Goal: Transaction & Acquisition: Purchase product/service

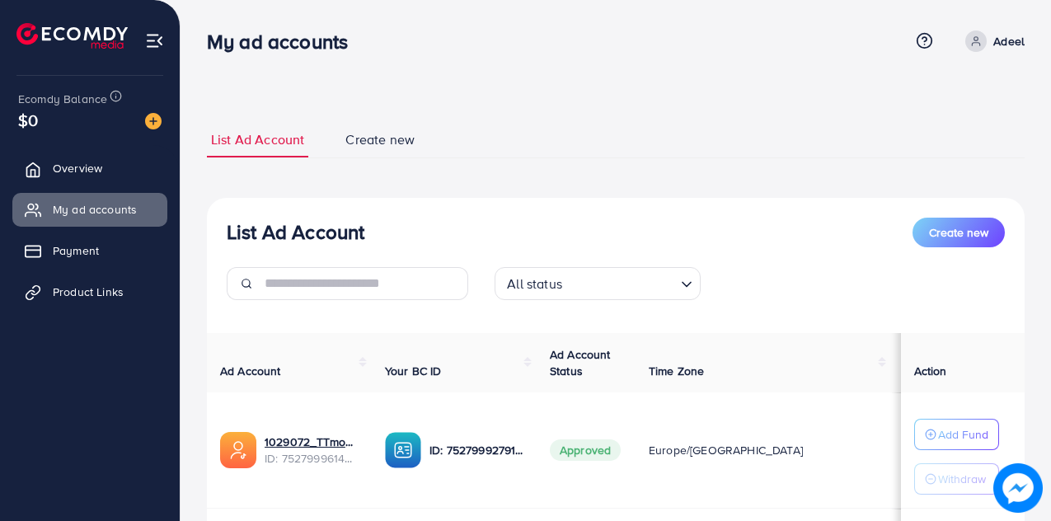
scroll to position [219, 0]
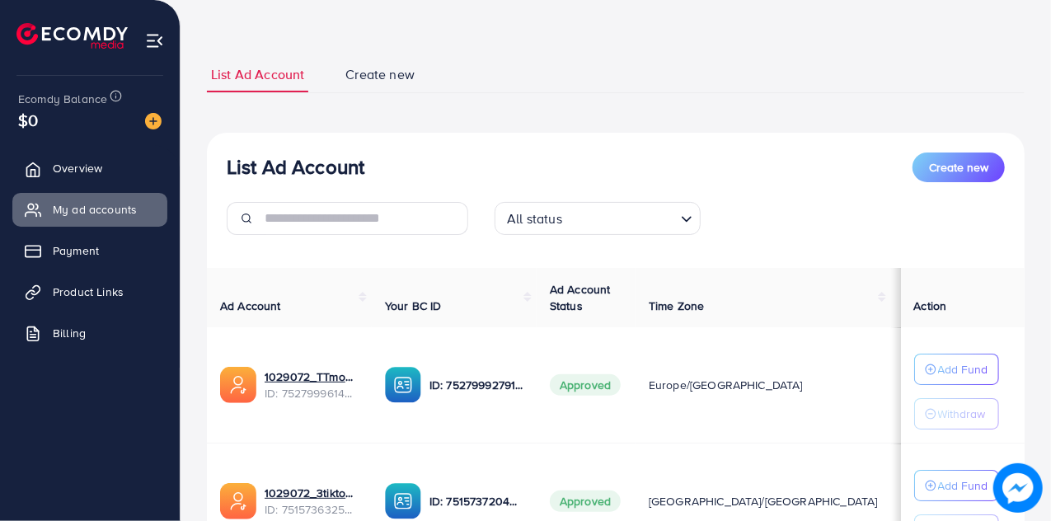
scroll to position [219, 0]
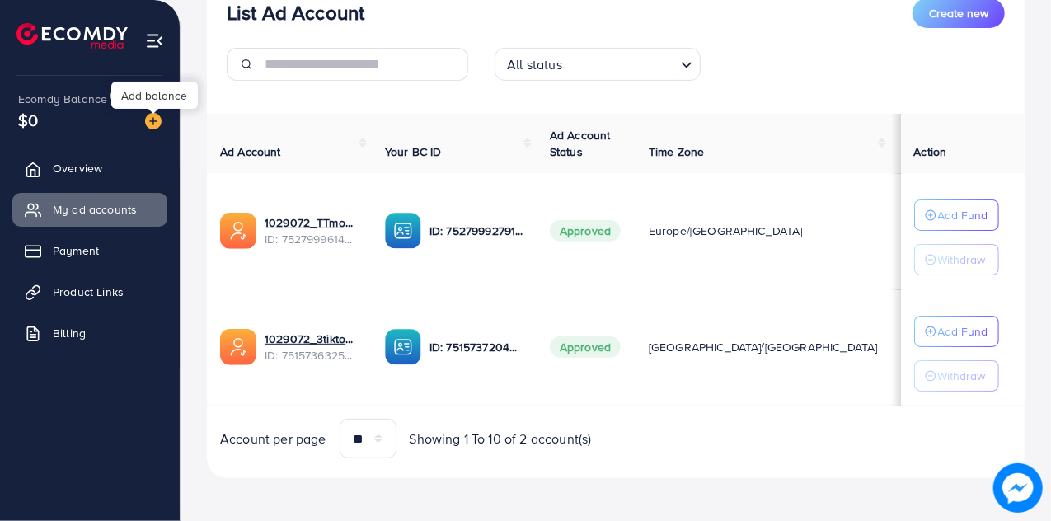
click at [156, 125] on img at bounding box center [153, 121] width 16 height 16
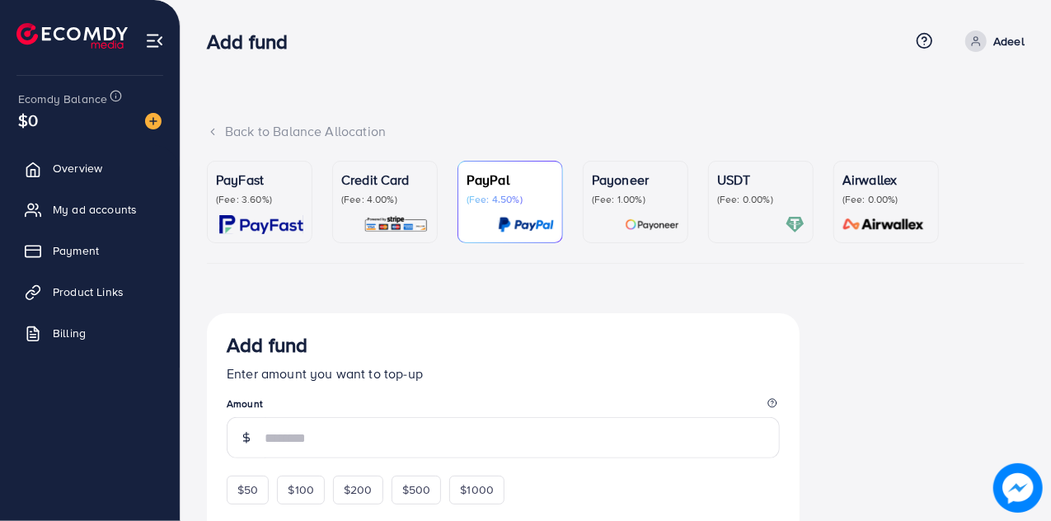
click at [269, 195] on p "(Fee: 3.60%)" at bounding box center [259, 199] width 87 height 13
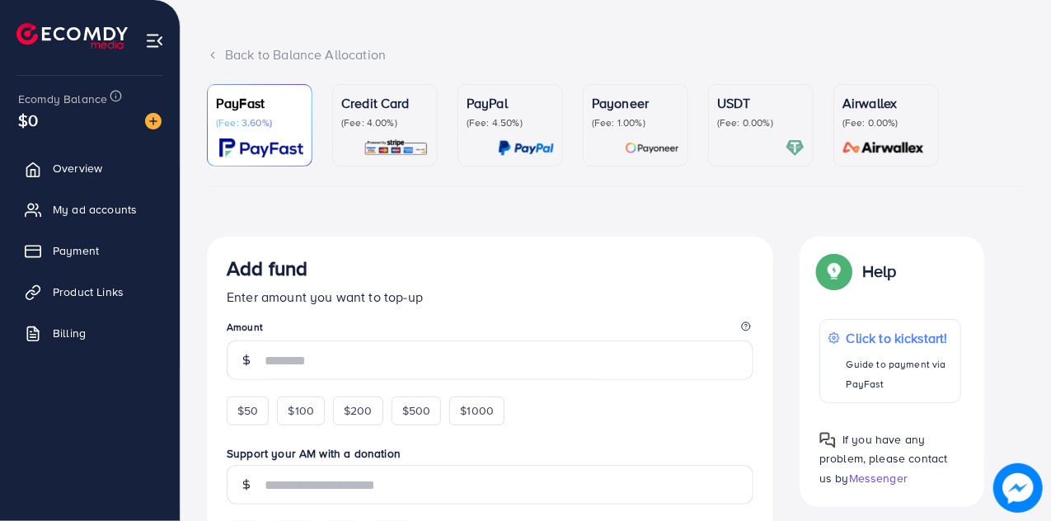
scroll to position [316, 0]
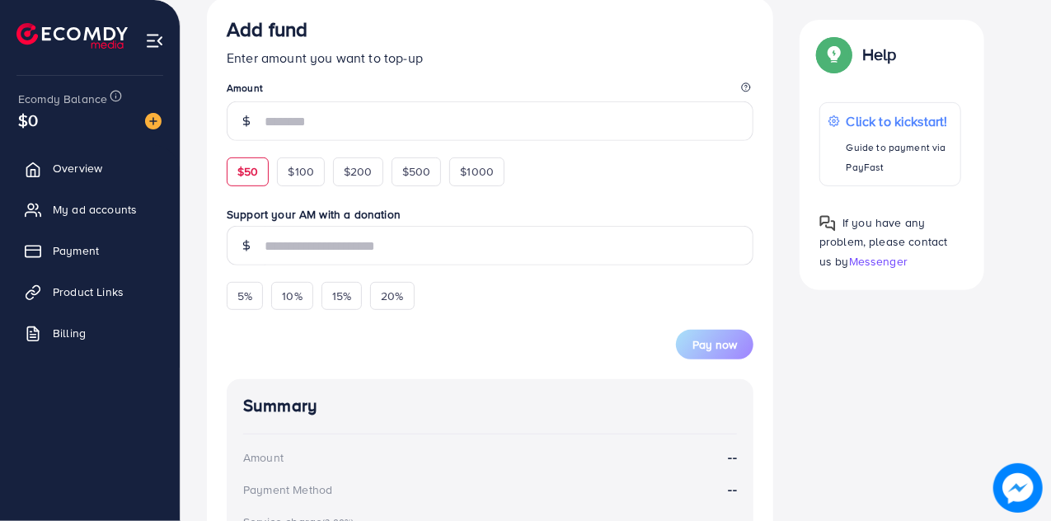
click at [238, 169] on span "$50" at bounding box center [248, 171] width 21 height 16
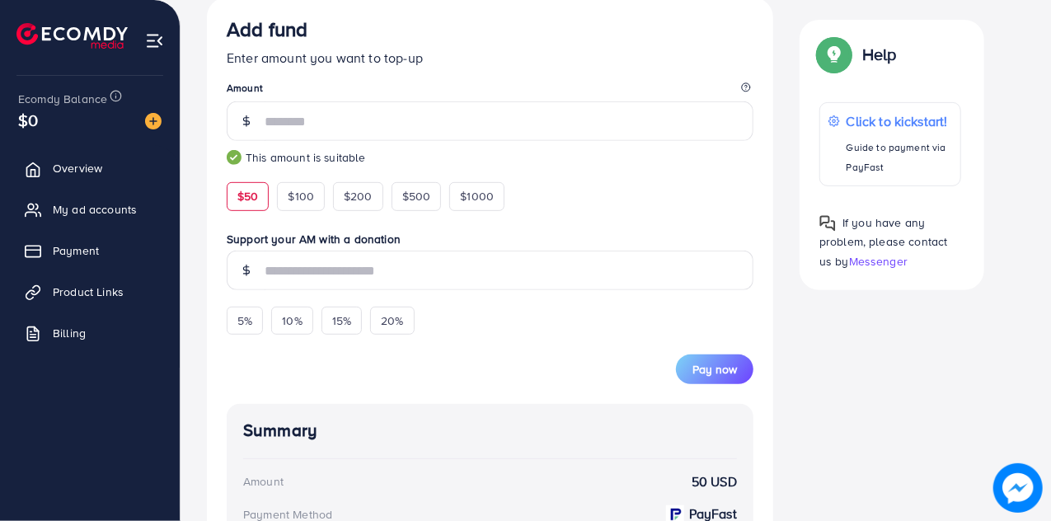
type input "**"
click at [731, 368] on span "Pay now" at bounding box center [715, 369] width 45 height 16
